Goal: Task Accomplishment & Management: Complete application form

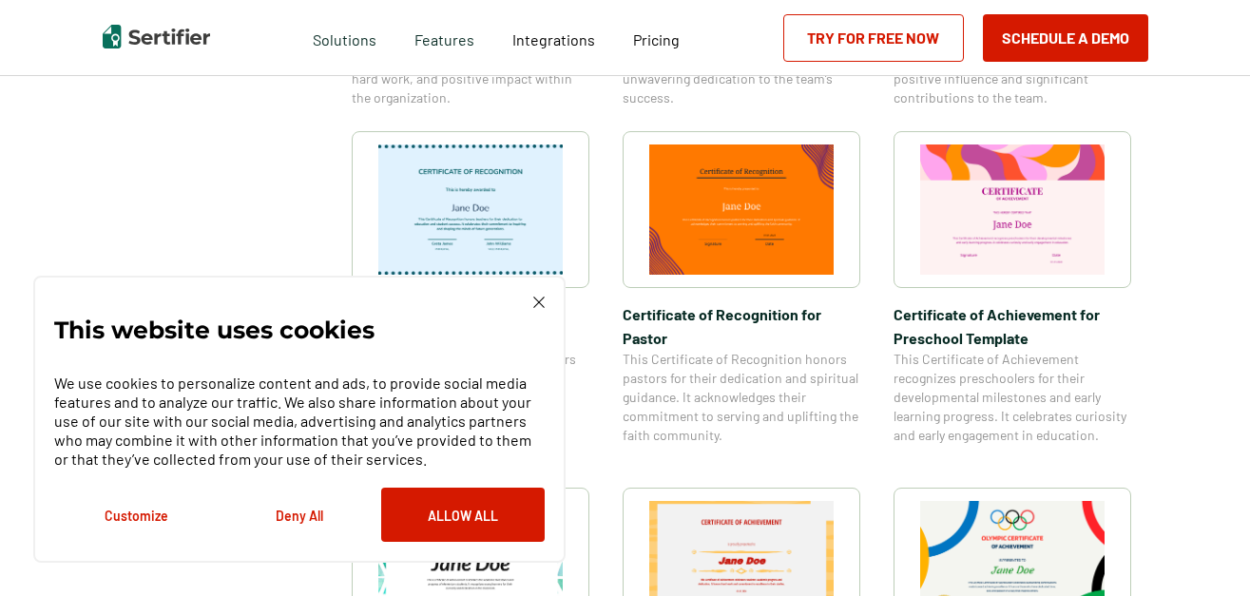
scroll to position [1011, 0]
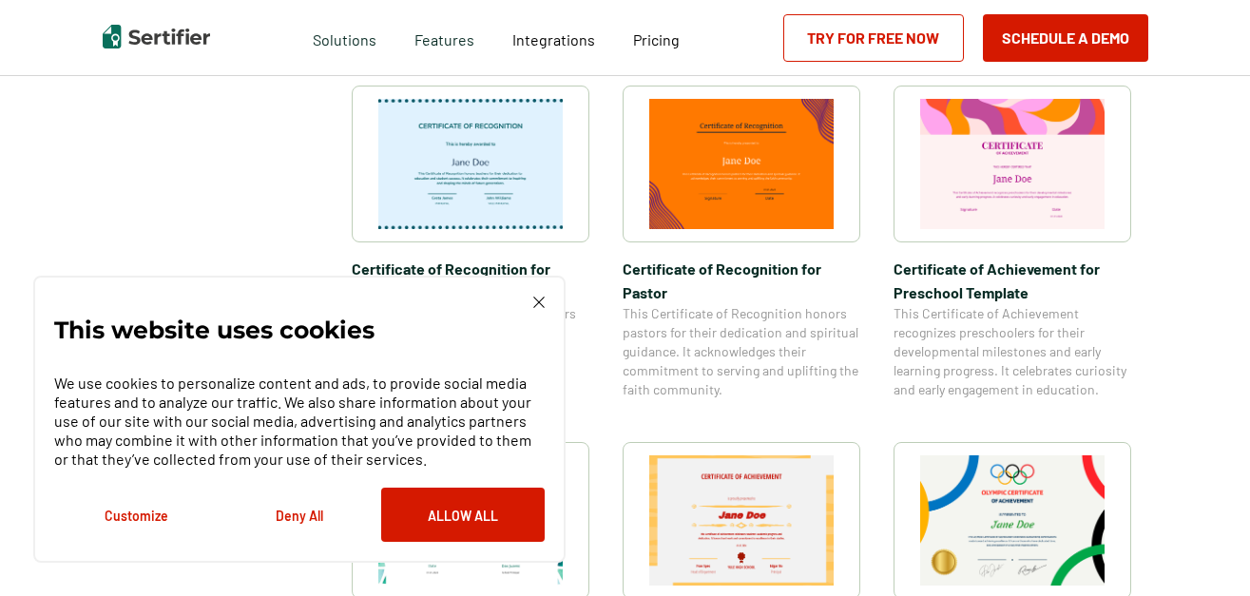
click at [539, 296] on div "This website uses cookies We use cookies to personalize content and ads, to pro…" at bounding box center [299, 419] width 532 height 287
click at [538, 307] on img at bounding box center [538, 302] width 11 height 11
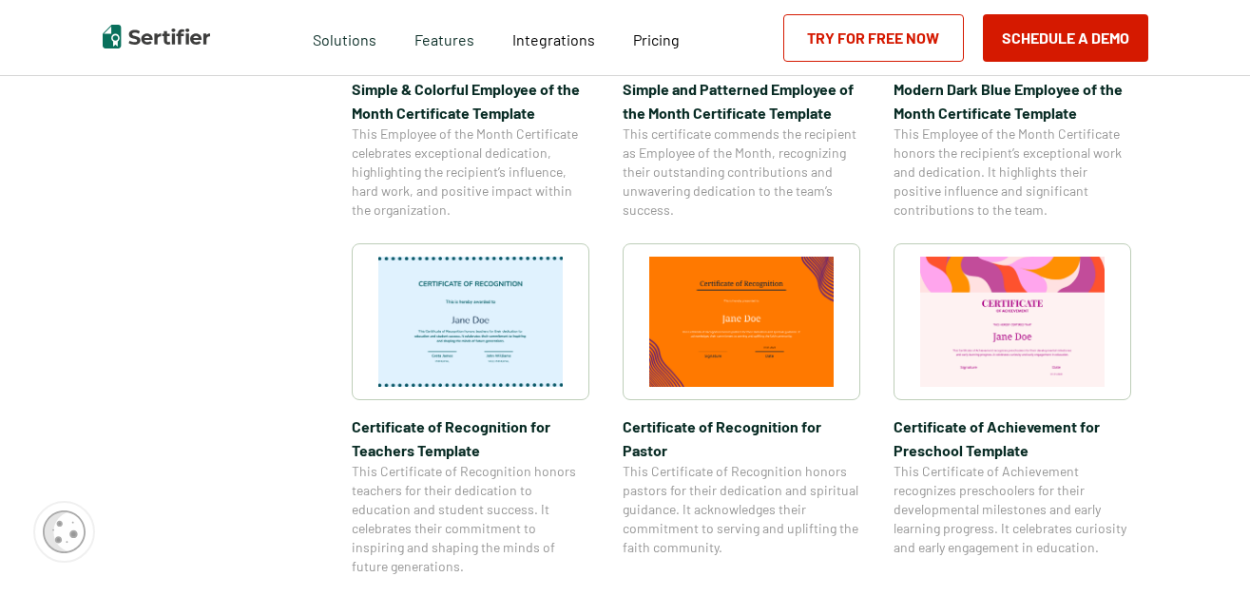
scroll to position [829, 0]
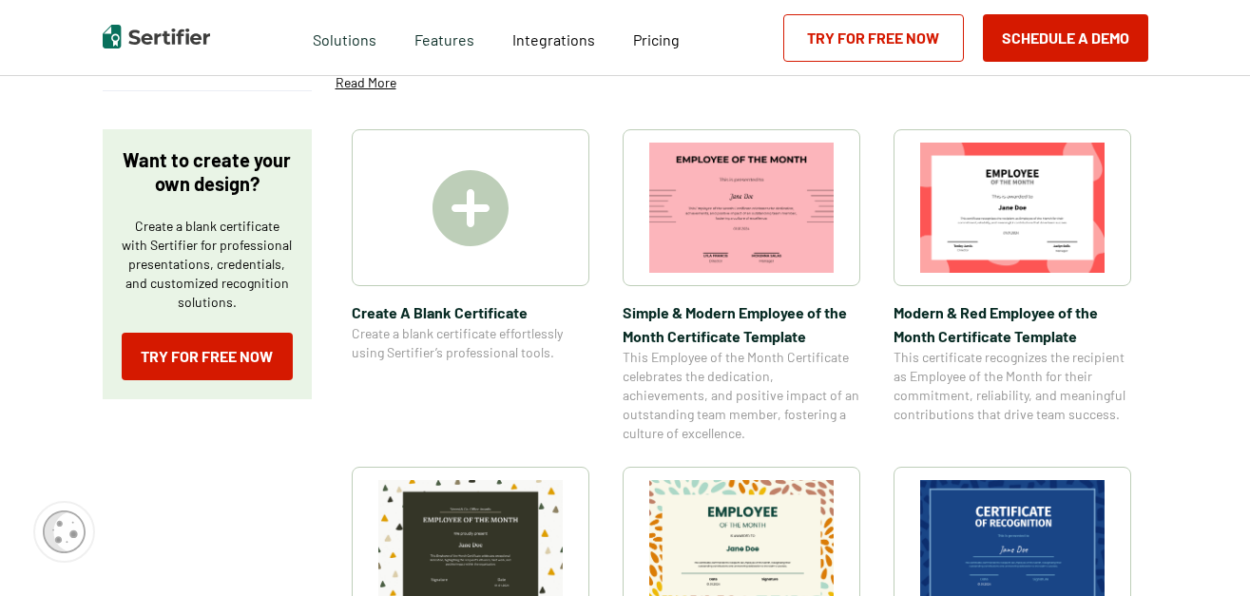
click at [1036, 213] on img at bounding box center [1012, 208] width 184 height 130
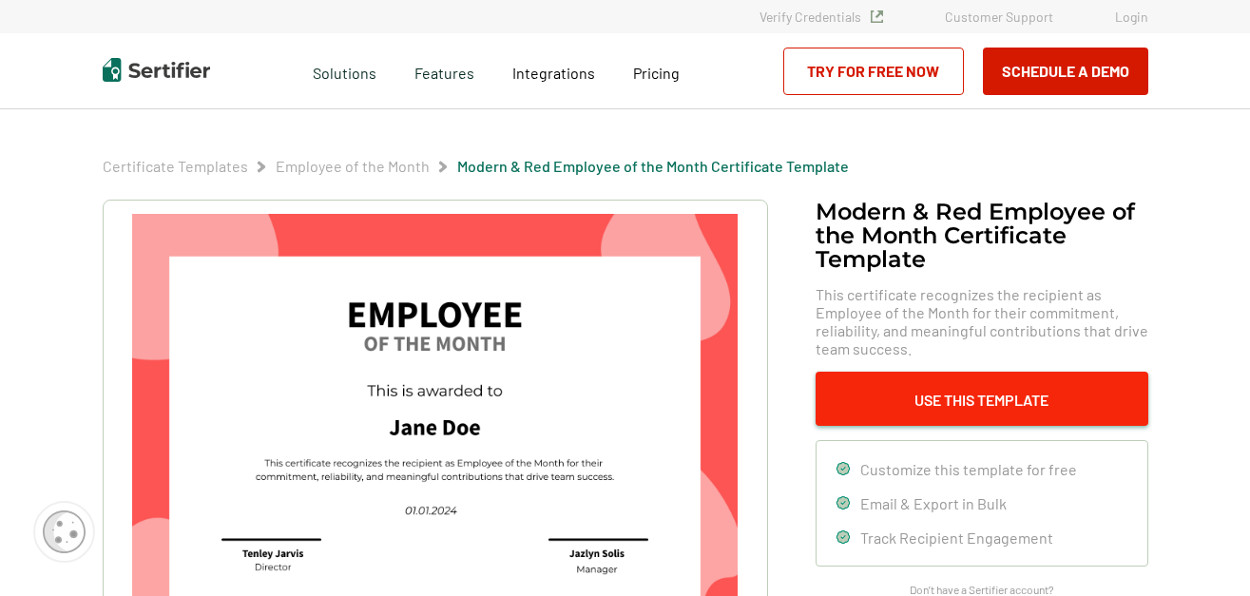
click at [854, 387] on button "Use This Template" at bounding box center [982, 399] width 333 height 54
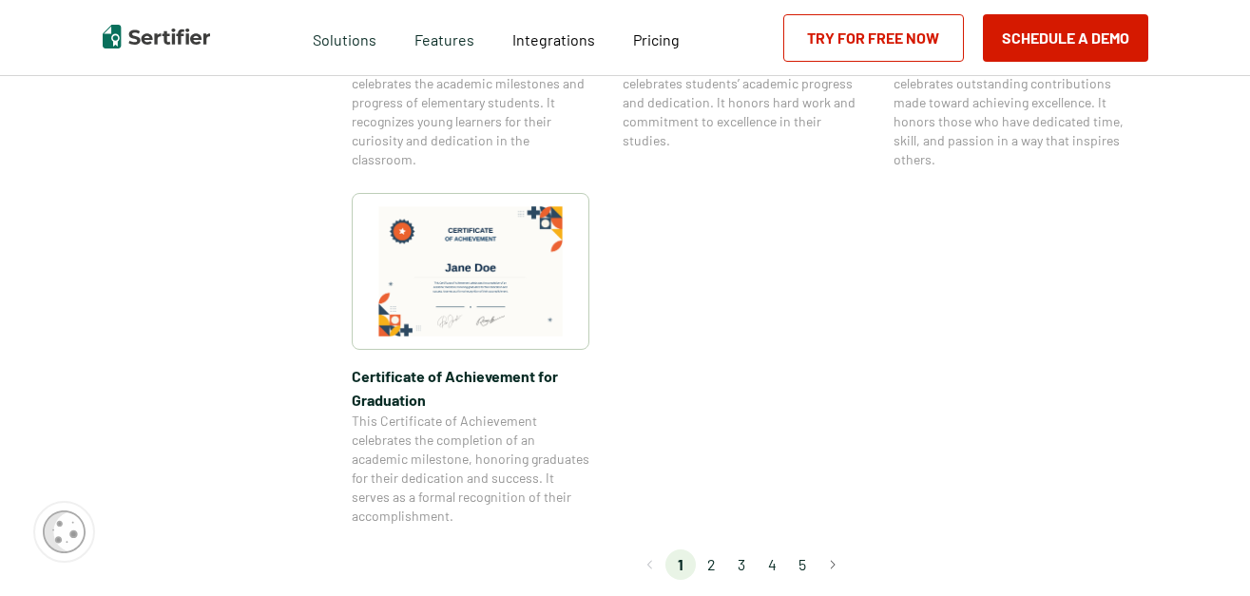
scroll to position [1613, 3]
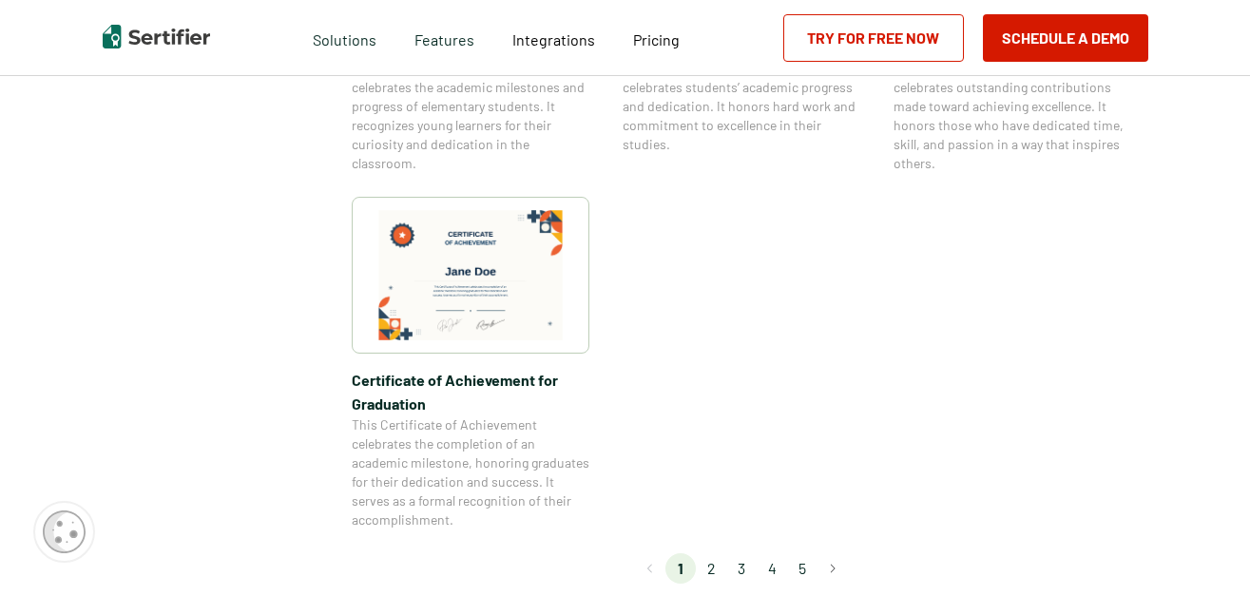
click at [543, 255] on img at bounding box center [470, 275] width 184 height 130
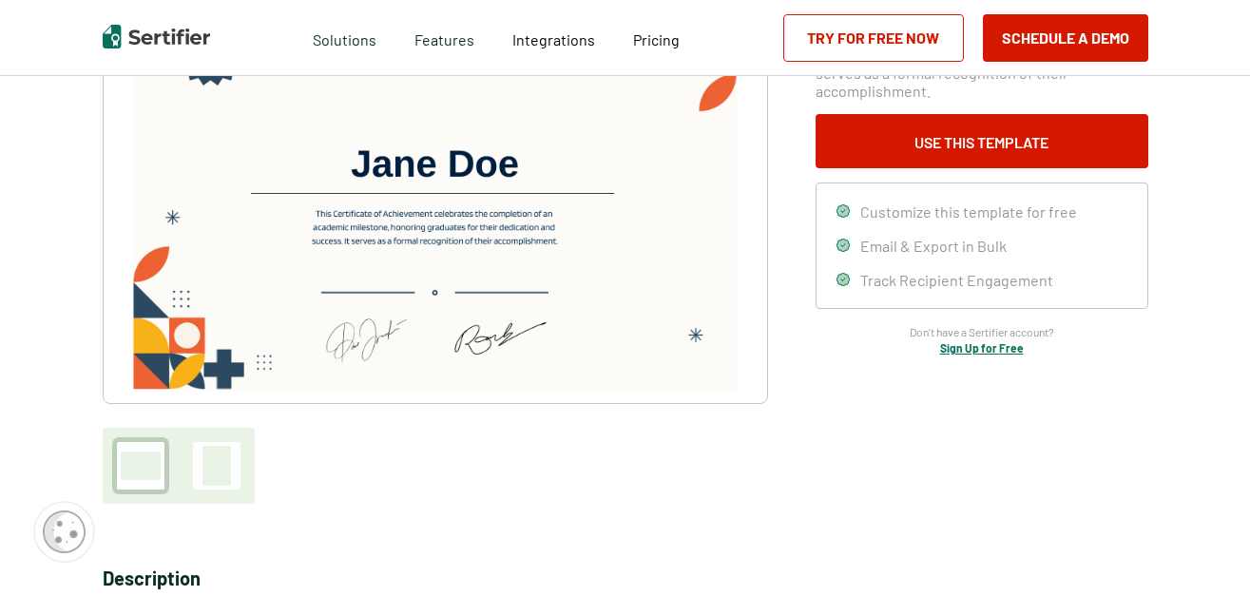
scroll to position [253, 0]
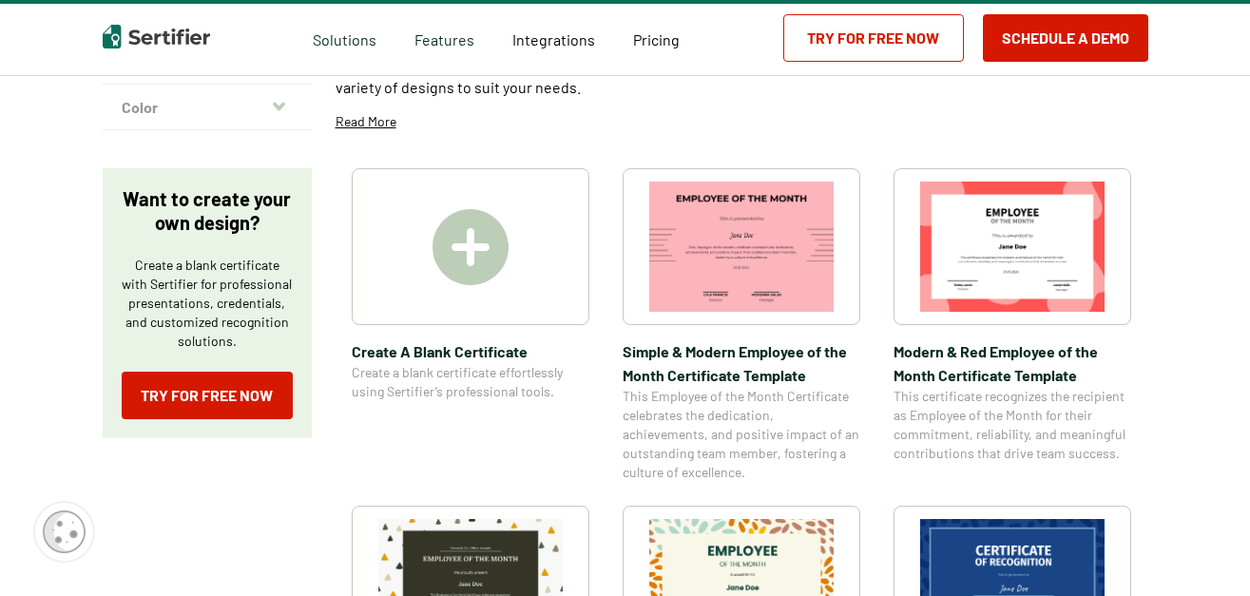
scroll to position [1613, 3]
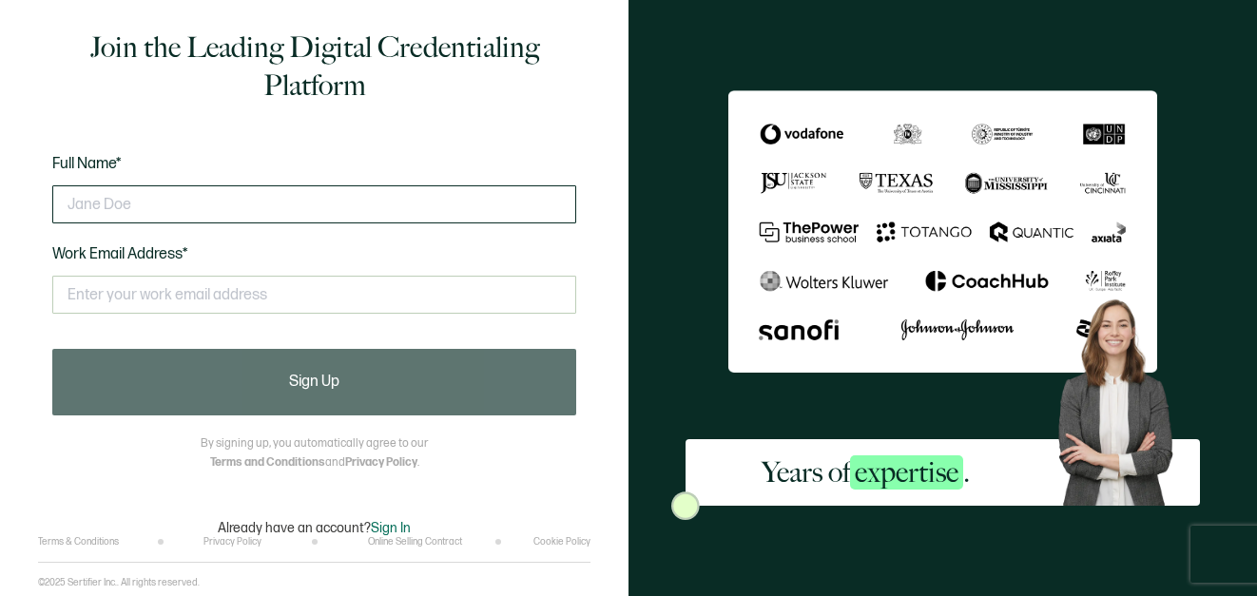
click at [320, 214] on input "text" at bounding box center [314, 204] width 524 height 38
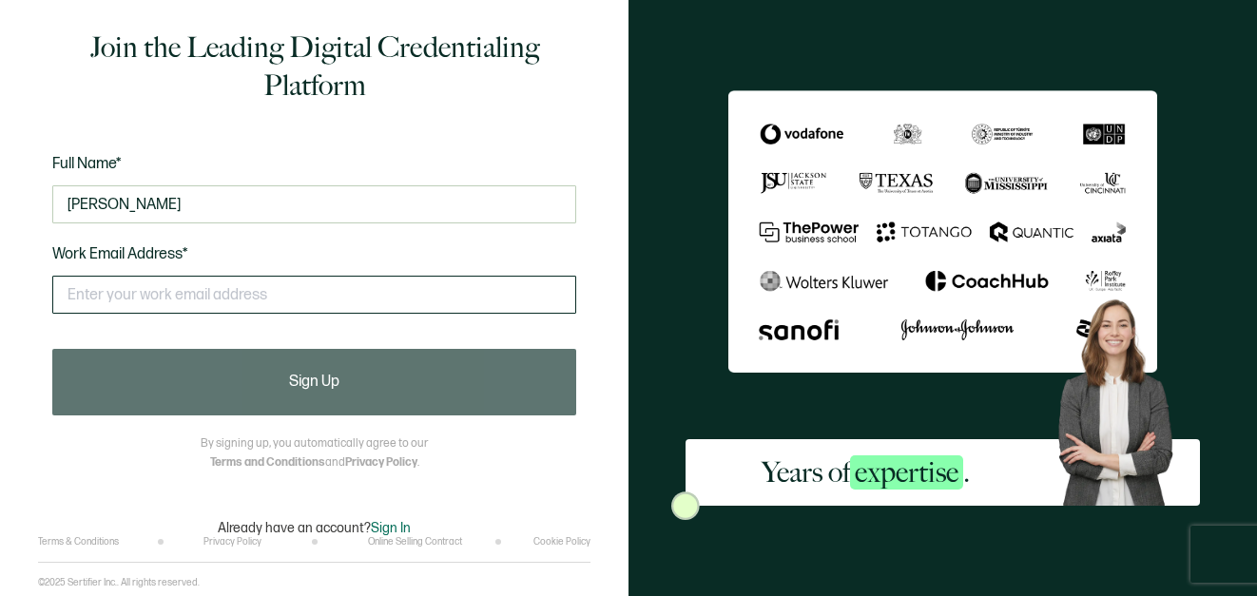
type input "[PERSON_NAME]"
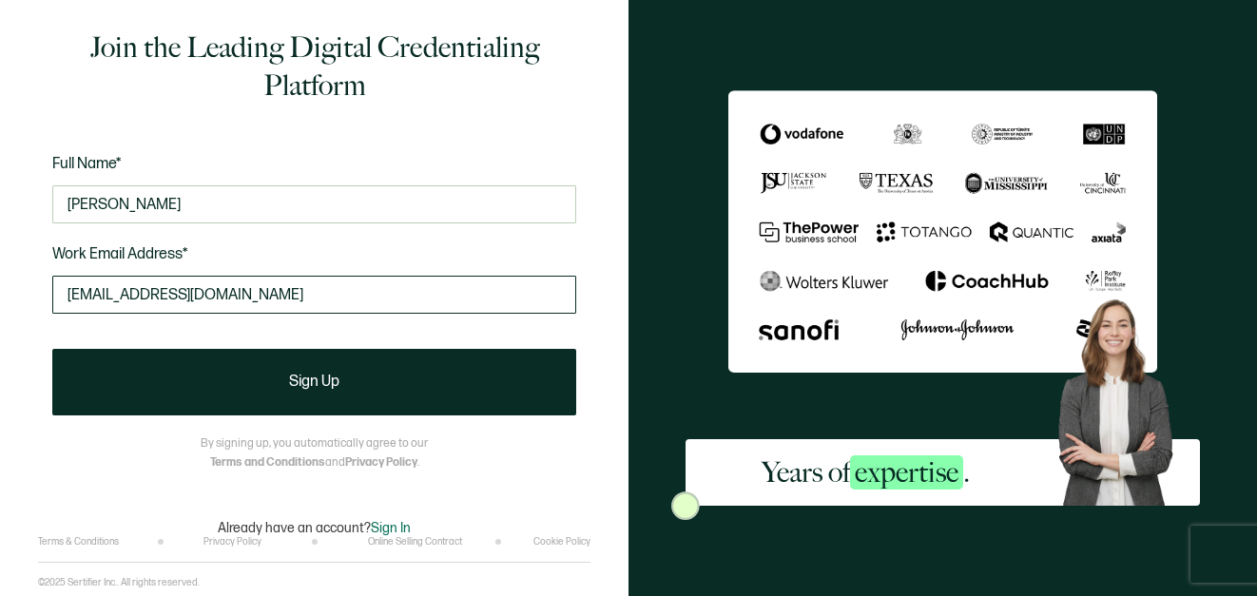
click at [310, 296] on input "[EMAIL_ADDRESS][DOMAIN_NAME]" at bounding box center [314, 295] width 524 height 38
type input "[EMAIL_ADDRESS][DOMAIN_NAME]"
click at [513, 459] on div "Join the Leading Digital Credentialing Platform Full Name* [PERSON_NAME] Work E…" at bounding box center [314, 283] width 552 height 508
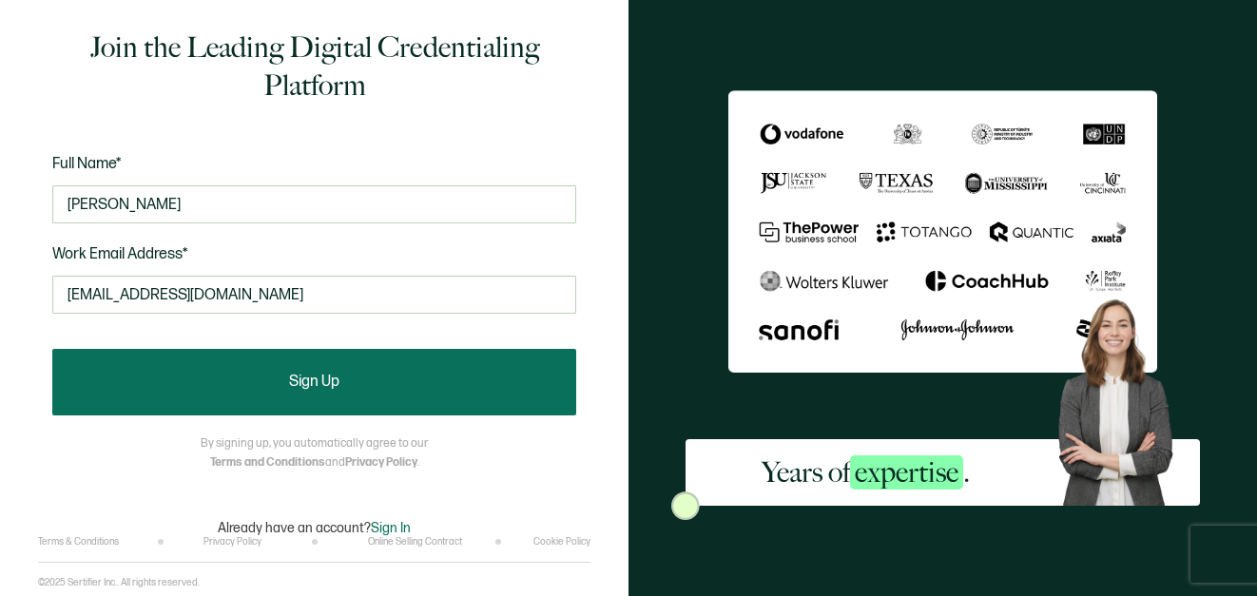
click at [504, 372] on button "Sign Up" at bounding box center [314, 382] width 524 height 67
